Goal: Task Accomplishment & Management: Use online tool/utility

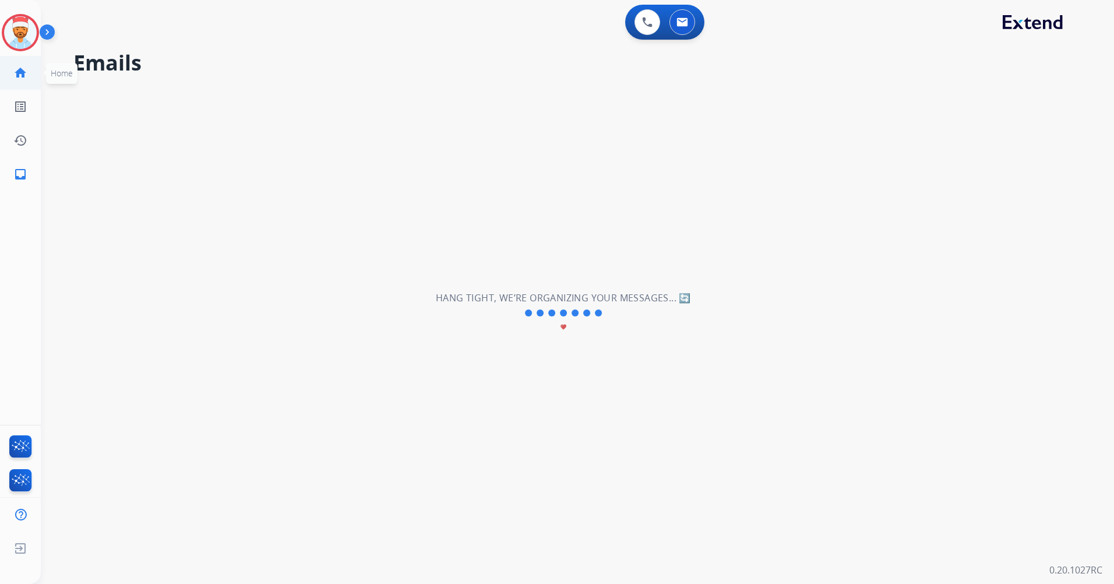
click at [13, 75] on mat-icon "home" at bounding box center [20, 73] width 14 height 14
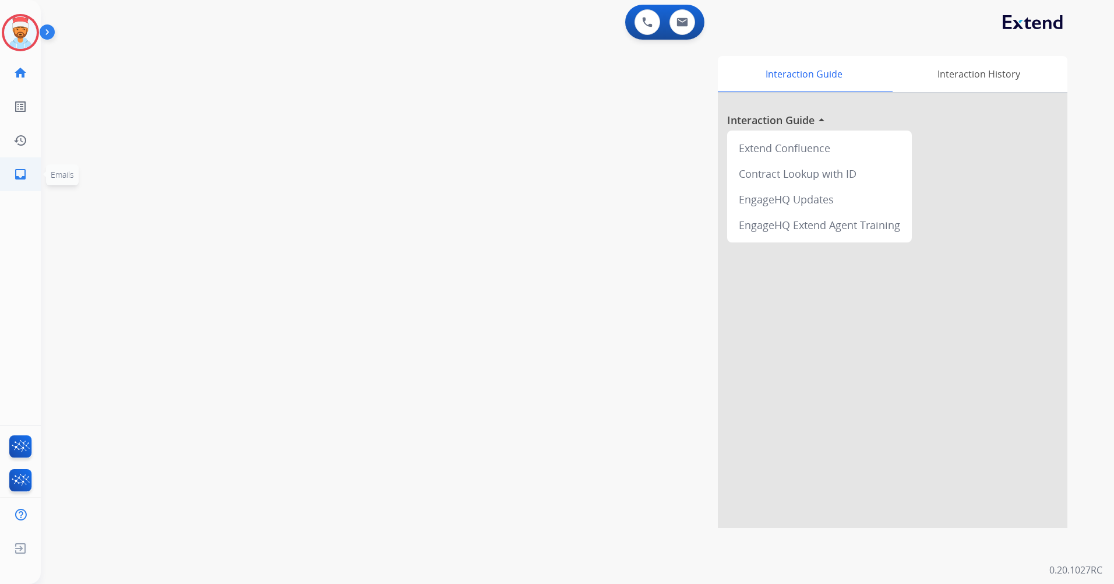
click at [22, 170] on mat-icon "inbox" at bounding box center [20, 174] width 14 height 14
select select "**********"
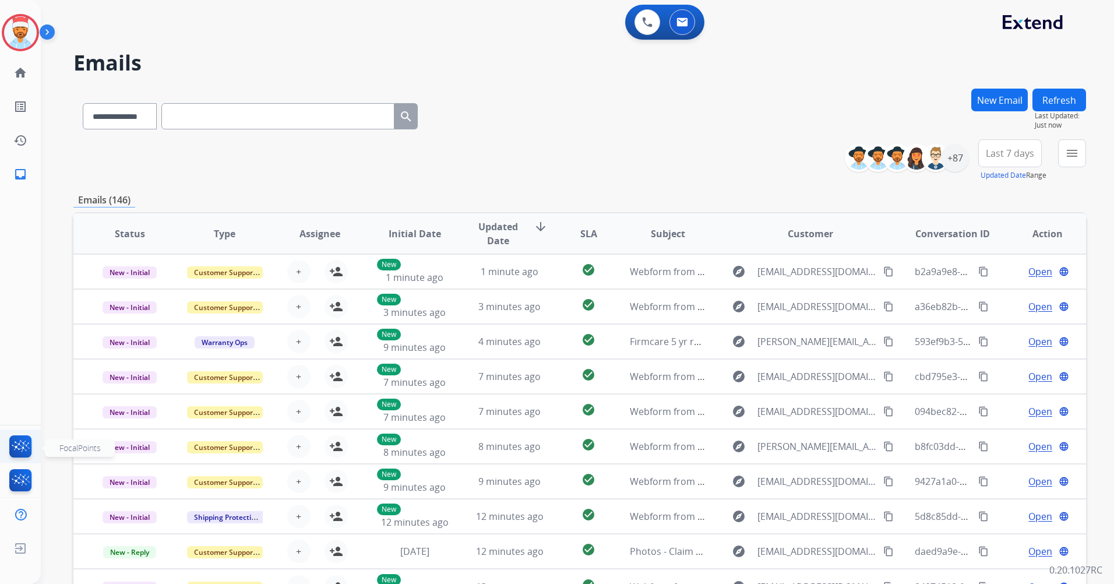
click at [20, 453] on img at bounding box center [20, 448] width 27 height 27
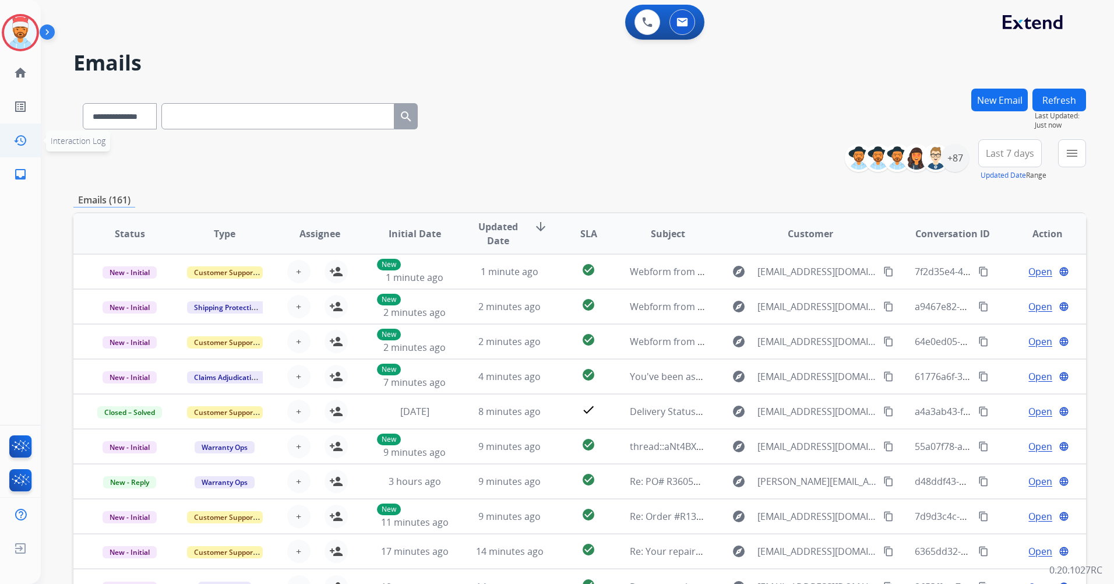
click at [17, 141] on mat-icon "history" at bounding box center [20, 140] width 14 height 14
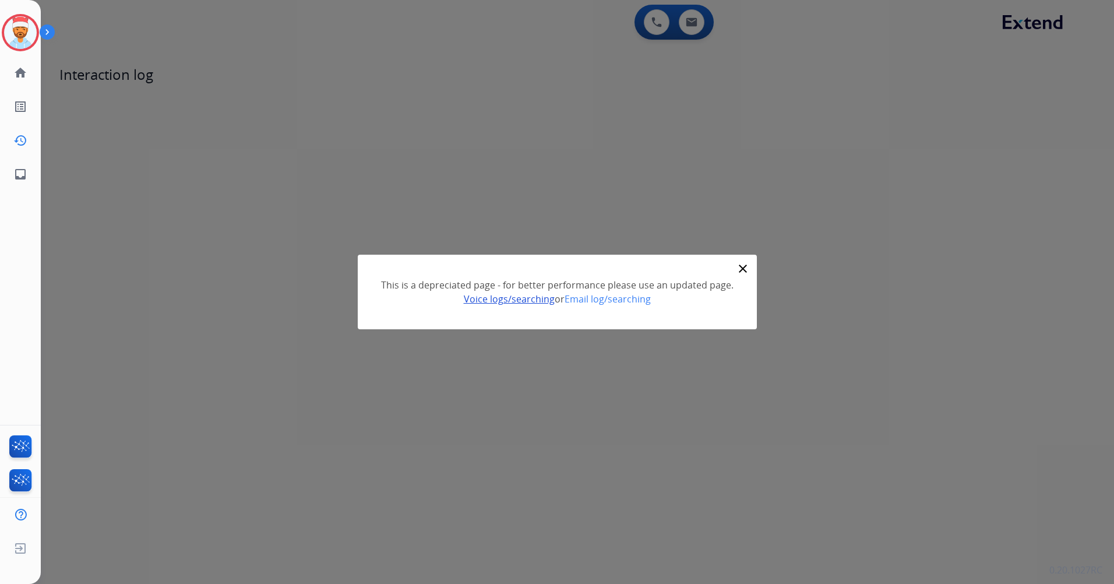
click at [528, 302] on link "Voice logs/searching" at bounding box center [509, 298] width 91 height 13
